Goal: Communication & Community: Answer question/provide support

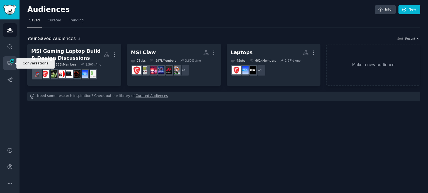
click at [12, 64] on icon "Sidebar" at bounding box center [10, 64] width 4 height 4
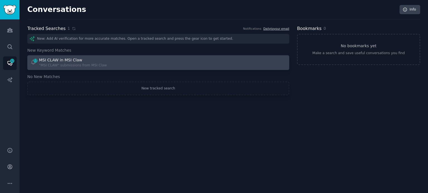
click at [122, 65] on div "12 MSI CLAW in MSI Claw "MSI CLAW" submissions from MSI Claw" at bounding box center [92, 62] width 124 height 11
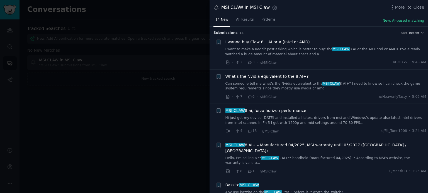
click at [254, 41] on span "I wanna buy Claw 8 .. AI or A (Intel or AMD)" at bounding box center [267, 42] width 84 height 6
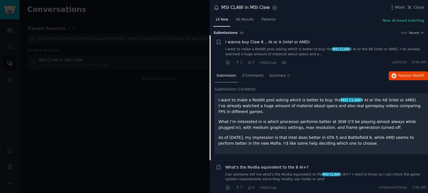
scroll to position [9, 0]
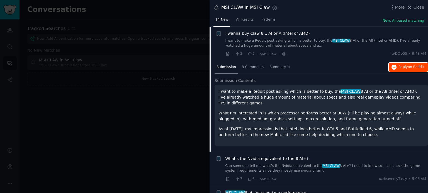
click at [403, 67] on span "Reply on Reddit" at bounding box center [411, 67] width 26 height 5
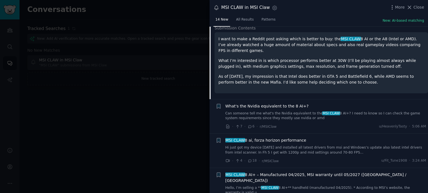
scroll to position [79, 0]
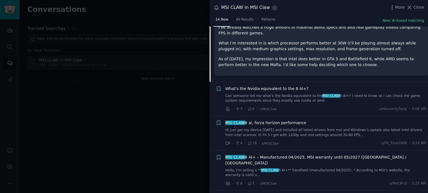
click at [265, 86] on span "What's the Nvidia equivalent to the 8 AI+?" at bounding box center [266, 89] width 83 height 6
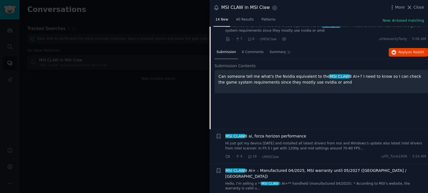
scroll to position [43, 0]
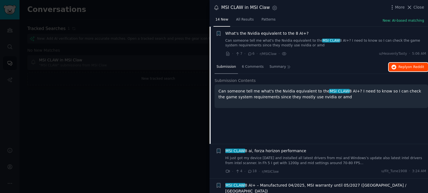
click at [399, 69] on button "Reply on Reddit" at bounding box center [407, 67] width 39 height 9
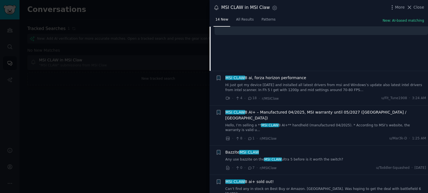
scroll to position [117, 0]
click at [279, 80] on span "MSI CLAW 8 ai, forza horizon performance" at bounding box center [265, 78] width 81 height 6
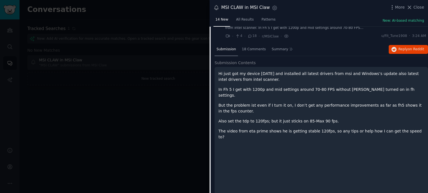
scroll to position [77, 0]
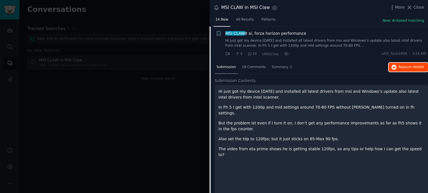
click at [400, 68] on span "Reply on Reddit" at bounding box center [411, 67] width 26 height 5
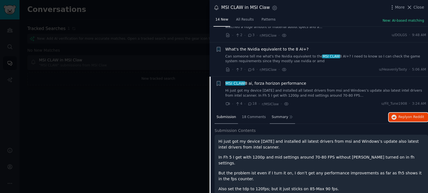
scroll to position [51, 0]
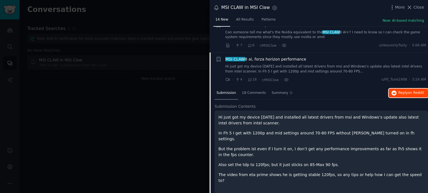
click at [410, 91] on span "on Reddit" at bounding box center [416, 93] width 16 height 4
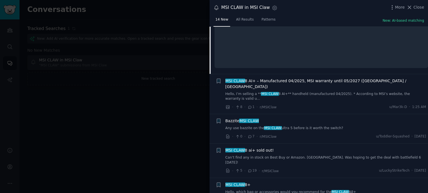
scroll to position [236, 0]
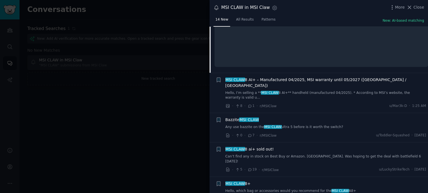
click at [275, 77] on span "MSI CLAW 8 AI+ – Manufactured 04/2025, MSI warranty until 05/2027 ([GEOGRAPHIC_…" at bounding box center [325, 83] width 201 height 12
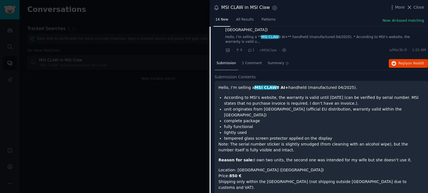
scroll to position [112, 0]
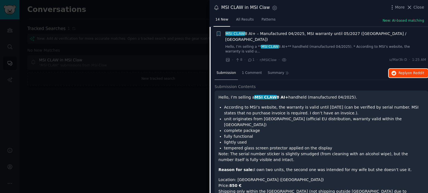
click at [411, 71] on span "on Reddit" at bounding box center [416, 73] width 16 height 4
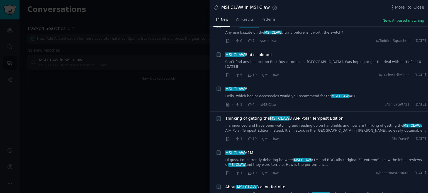
scroll to position [765, 0]
click at [237, 151] on span "MSI CLAW" at bounding box center [235, 153] width 21 height 4
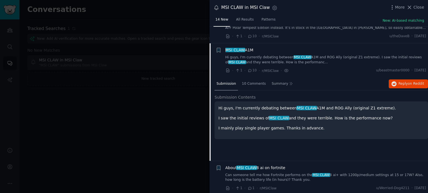
scroll to position [264, 0]
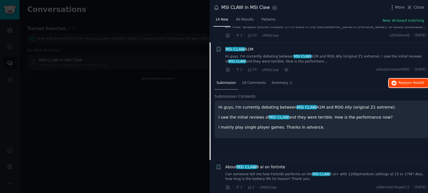
click at [421, 81] on span "on Reddit" at bounding box center [416, 83] width 16 height 4
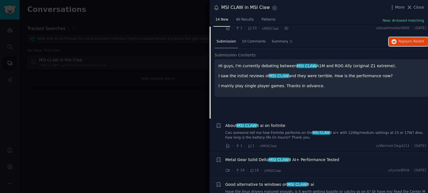
scroll to position [371, 0]
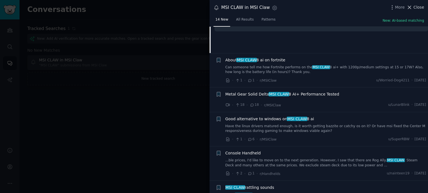
click at [413, 4] on button "Close" at bounding box center [415, 7] width 18 height 6
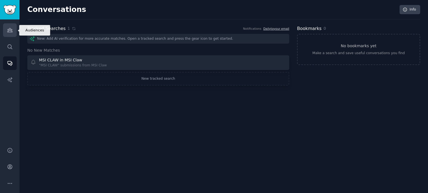
click at [10, 33] on link "Audiences" at bounding box center [10, 30] width 14 height 14
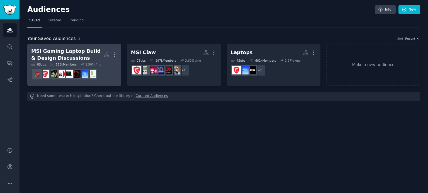
click at [61, 63] on div "568k Members" at bounding box center [63, 65] width 27 height 4
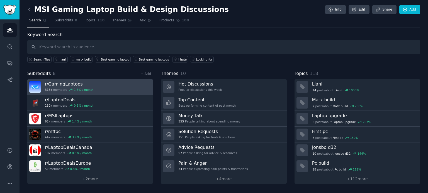
click at [69, 91] on icon at bounding box center [71, 90] width 4 height 4
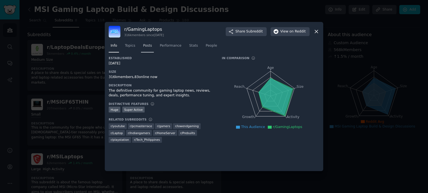
click at [144, 45] on span "Posts" at bounding box center [147, 45] width 9 height 5
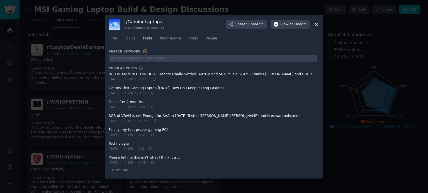
click at [177, 88] on span at bounding box center [213, 91] width 208 height 14
click at [154, 94] on icon at bounding box center [153, 93] width 4 height 4
click at [134, 42] on link "Topics" at bounding box center [130, 39] width 14 height 11
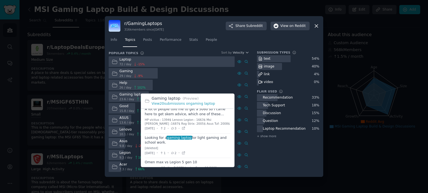
scroll to position [197, 0]
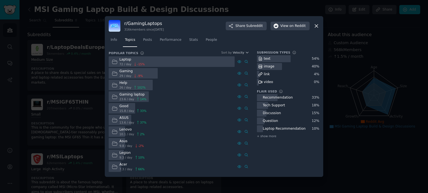
click at [213, 78] on div "Gaming 29 / day -9 %" at bounding box center [172, 73] width 126 height 11
click at [154, 42] on nav "Info Topics Posts Performance Stats People" at bounding box center [214, 41] width 210 height 11
click at [149, 38] on span "Posts" at bounding box center [147, 40] width 9 height 5
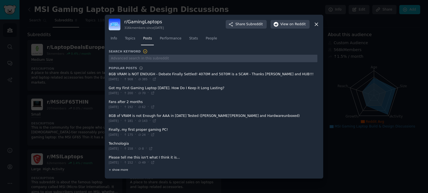
click at [111, 168] on span "+ show more" at bounding box center [118, 170] width 19 height 4
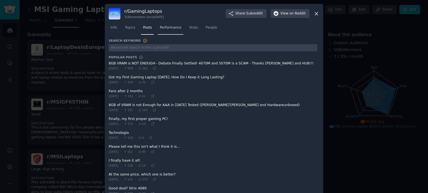
click at [167, 34] on link "Performance" at bounding box center [171, 28] width 26 height 11
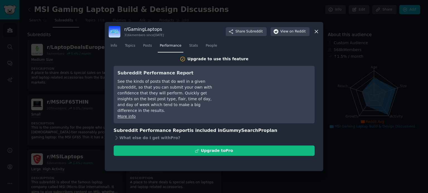
click at [318, 31] on icon at bounding box center [316, 32] width 6 height 6
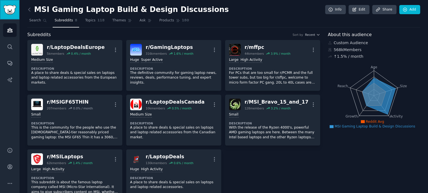
click at [8, 13] on img "Sidebar" at bounding box center [9, 10] width 13 height 10
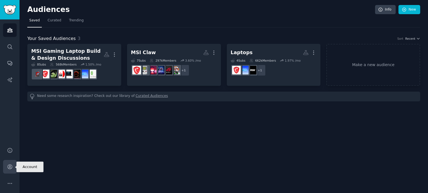
click at [12, 165] on icon "Sidebar" at bounding box center [10, 167] width 6 height 6
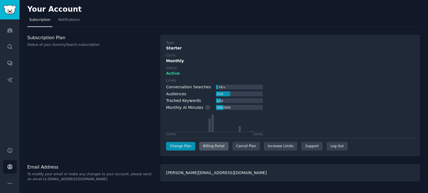
click at [219, 147] on div "Billing Portal" at bounding box center [213, 146] width 29 height 9
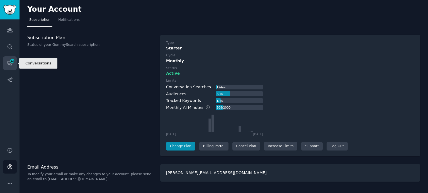
click at [12, 63] on icon "Sidebar" at bounding box center [12, 60] width 5 height 5
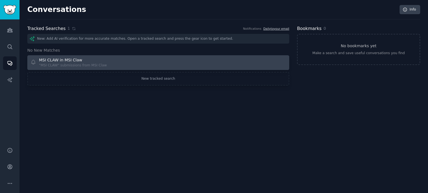
click at [104, 61] on div "MSI CLAW in MSI Claw "MSI CLAW" submissions from MSI Claw" at bounding box center [92, 62] width 124 height 11
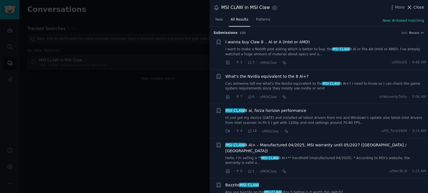
click at [411, 9] on icon at bounding box center [409, 7] width 6 height 6
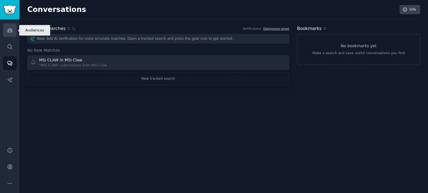
click at [12, 33] on icon "Sidebar" at bounding box center [10, 30] width 6 height 6
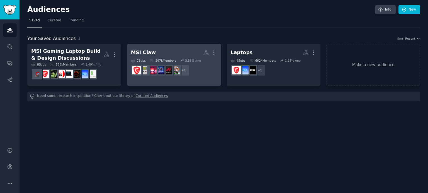
click at [164, 57] on div "MSI Claw More 7 Sub s 297k Members 3.58 % /mo r/LegionGo + 1" at bounding box center [174, 63] width 86 height 30
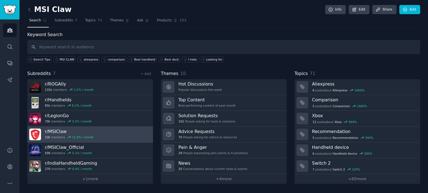
click at [99, 134] on link "r/ MSIClaw 10k members 11.9 % / month" at bounding box center [90, 135] width 126 height 16
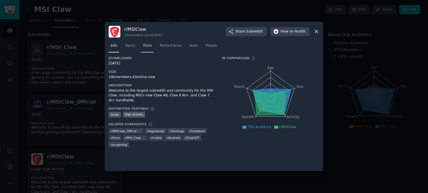
click at [146, 50] on link "Posts" at bounding box center [147, 46] width 13 height 11
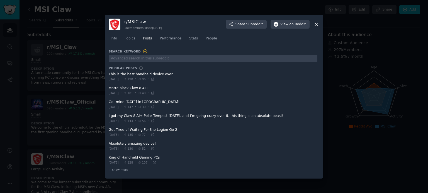
click at [154, 93] on icon at bounding box center [153, 93] width 4 height 4
click at [316, 25] on icon at bounding box center [316, 24] width 3 height 3
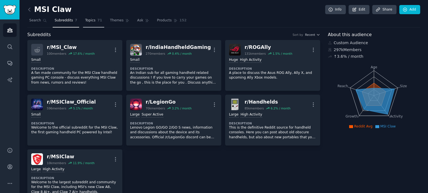
click at [85, 18] on span "Topics" at bounding box center [90, 20] width 10 height 5
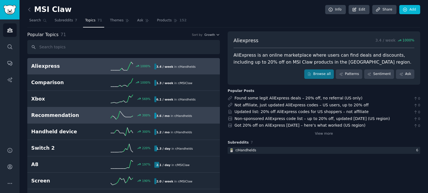
click at [174, 116] on span "r/ Handhelds" at bounding box center [183, 115] width 18 height 3
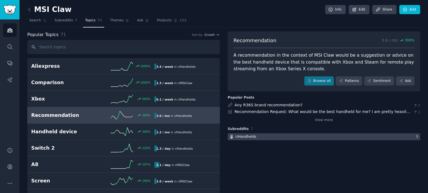
click at [347, 140] on div at bounding box center [323, 137] width 192 height 7
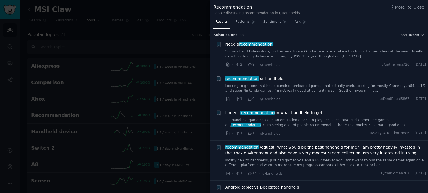
click at [256, 42] on span "recommendation" at bounding box center [255, 44] width 34 height 4
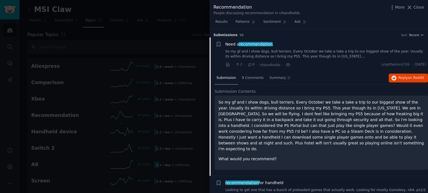
scroll to position [9, 0]
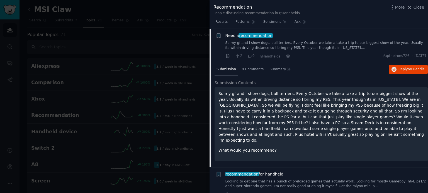
click at [404, 64] on div "Submission 9 Comments Summary Reply on Reddit" at bounding box center [320, 69] width 213 height 13
click at [403, 73] on button "Reply on Reddit" at bounding box center [407, 69] width 39 height 9
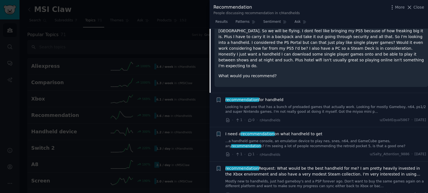
scroll to position [92, 0]
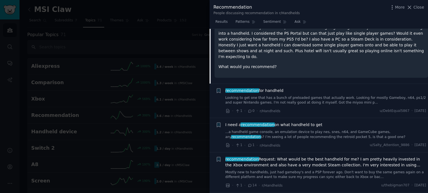
click at [245, 89] on span "recommendation" at bounding box center [242, 91] width 34 height 4
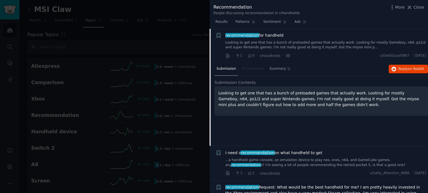
scroll to position [43, 0]
click at [403, 68] on span "Reply on Reddit" at bounding box center [411, 69] width 26 height 5
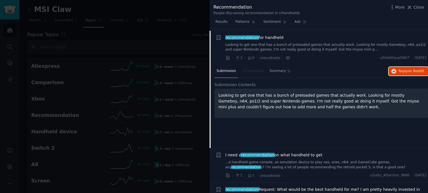
scroll to position [41, 0]
click at [414, 8] on span "Close" at bounding box center [418, 7] width 11 height 6
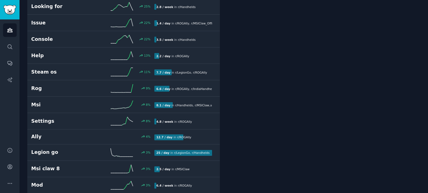
scroll to position [520, 0]
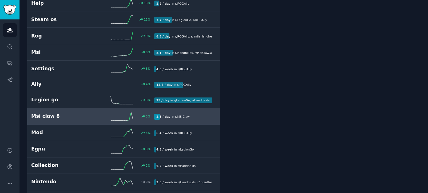
click at [164, 115] on b "2.5 / day" at bounding box center [163, 116] width 14 height 3
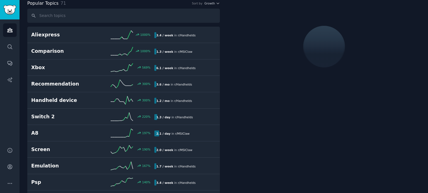
scroll to position [31, 0]
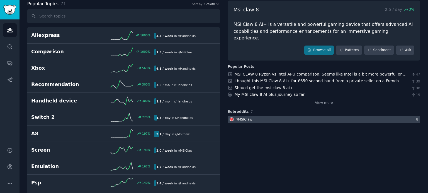
click at [327, 116] on div at bounding box center [323, 119] width 192 height 7
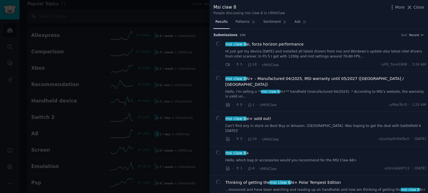
click at [279, 45] on span "msi claw 8 ai, forza horizon performance" at bounding box center [264, 44] width 78 height 6
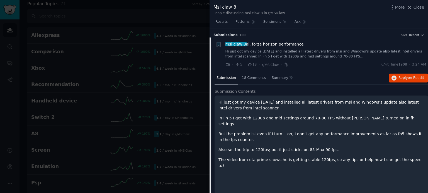
scroll to position [9, 0]
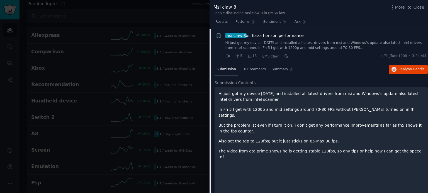
click at [400, 73] on div "Submission 18 Comments Summary Reply on Reddit" at bounding box center [320, 69] width 213 height 13
click at [400, 72] on button "Reply on Reddit" at bounding box center [407, 69] width 39 height 9
click at [388, 65] on button "Reply on Reddit" at bounding box center [407, 69] width 39 height 9
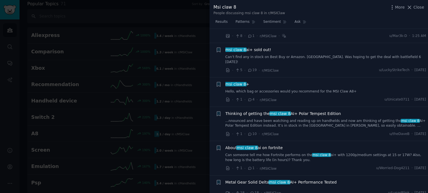
scroll to position [256, 0]
